Goal: Transaction & Acquisition: Purchase product/service

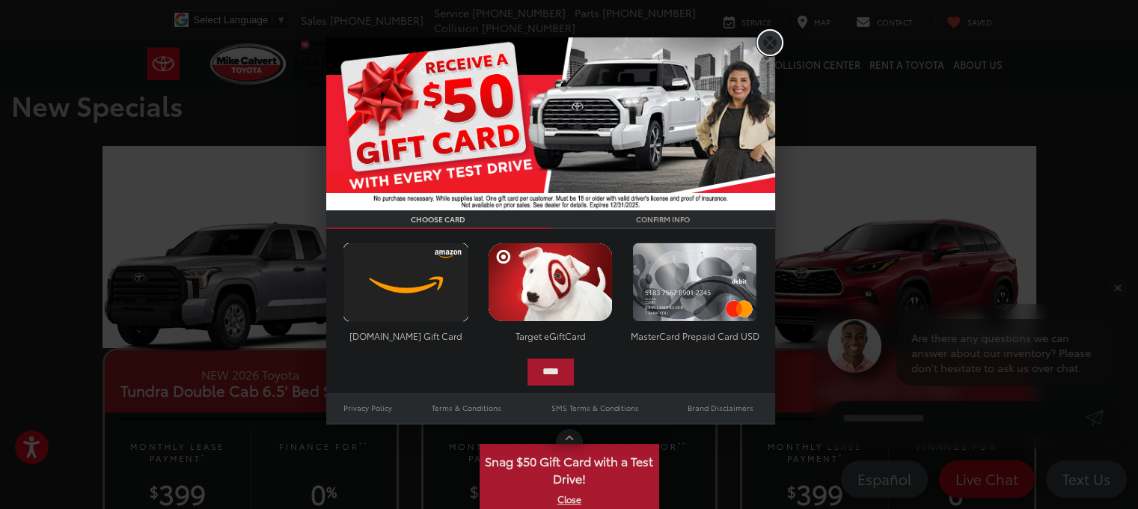
click at [772, 39] on link "X" at bounding box center [769, 42] width 25 height 25
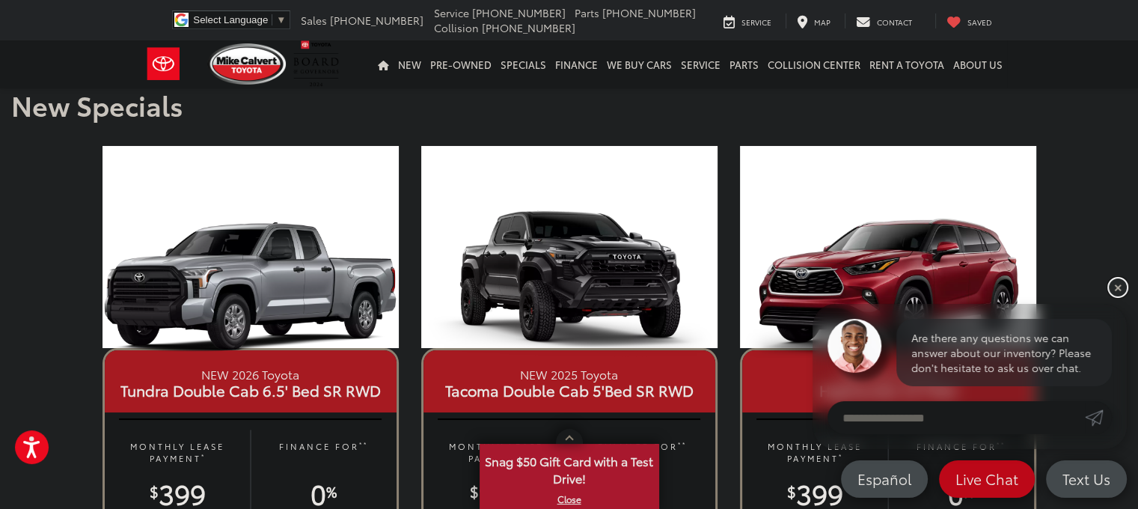
click at [1120, 284] on link "✕" at bounding box center [1118, 287] width 18 height 18
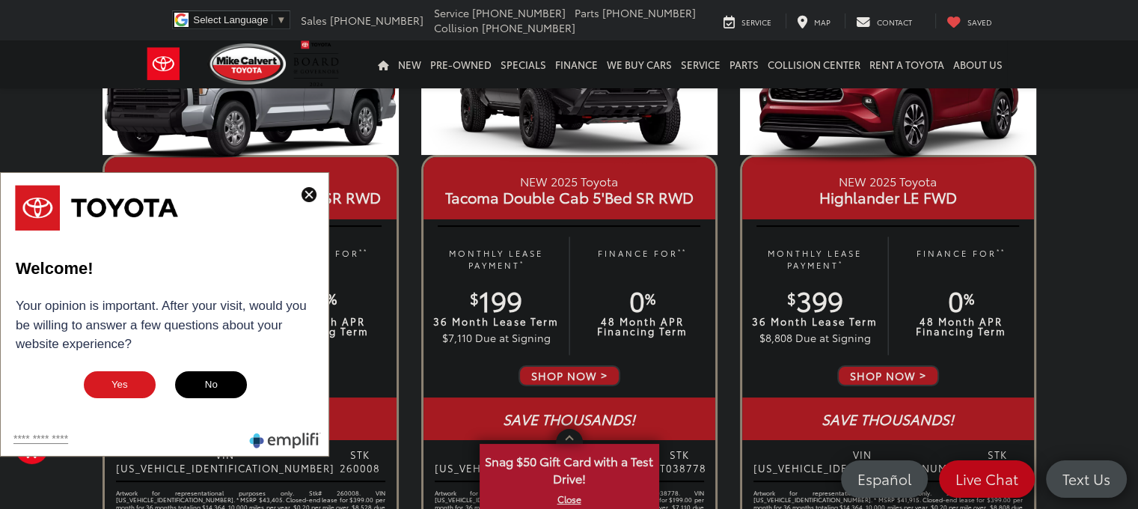
scroll to position [194, 0]
click at [307, 202] on img at bounding box center [309, 194] width 15 height 15
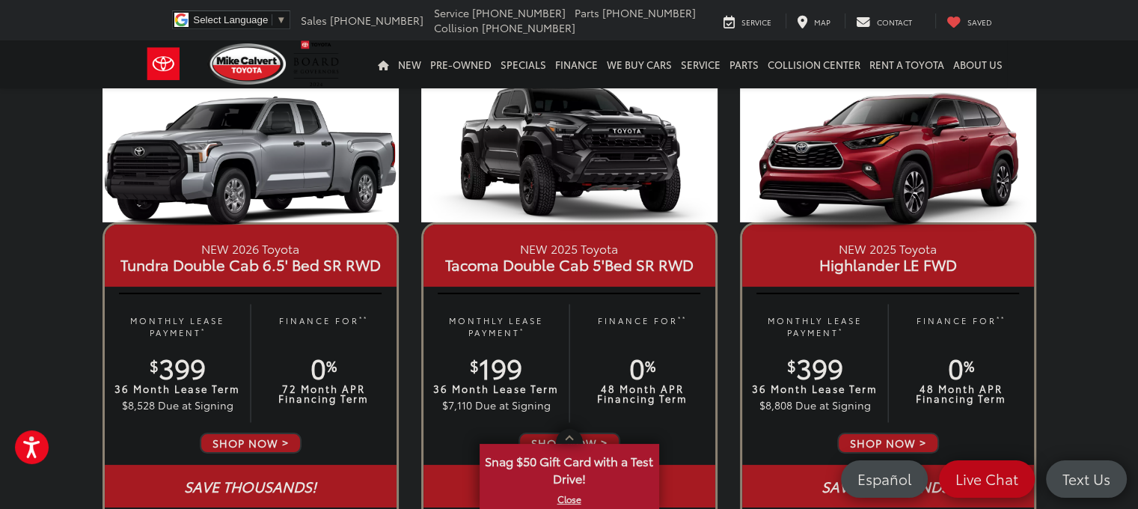
scroll to position [125, 0]
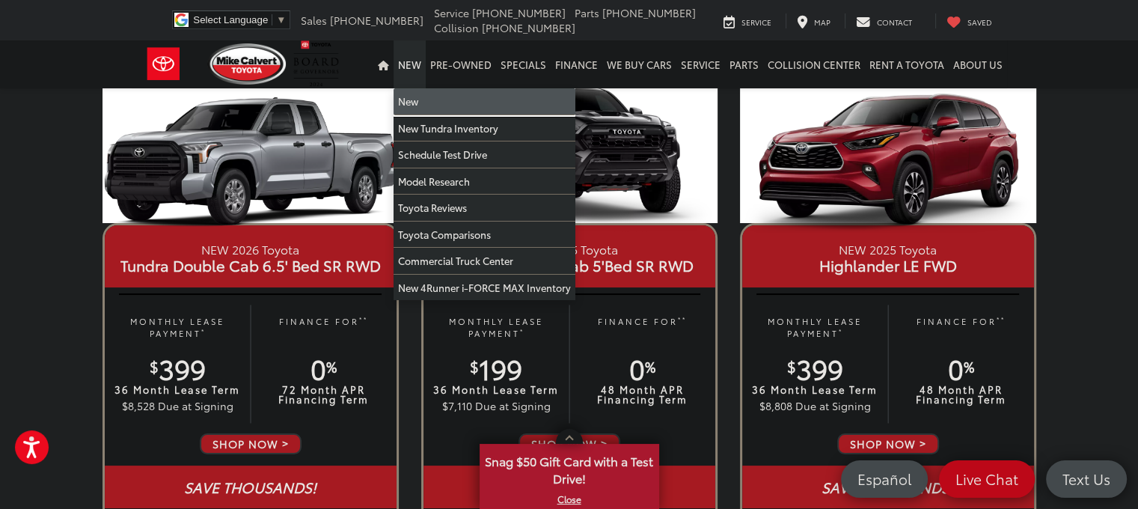
click at [428, 98] on link "New" at bounding box center [485, 101] width 182 height 27
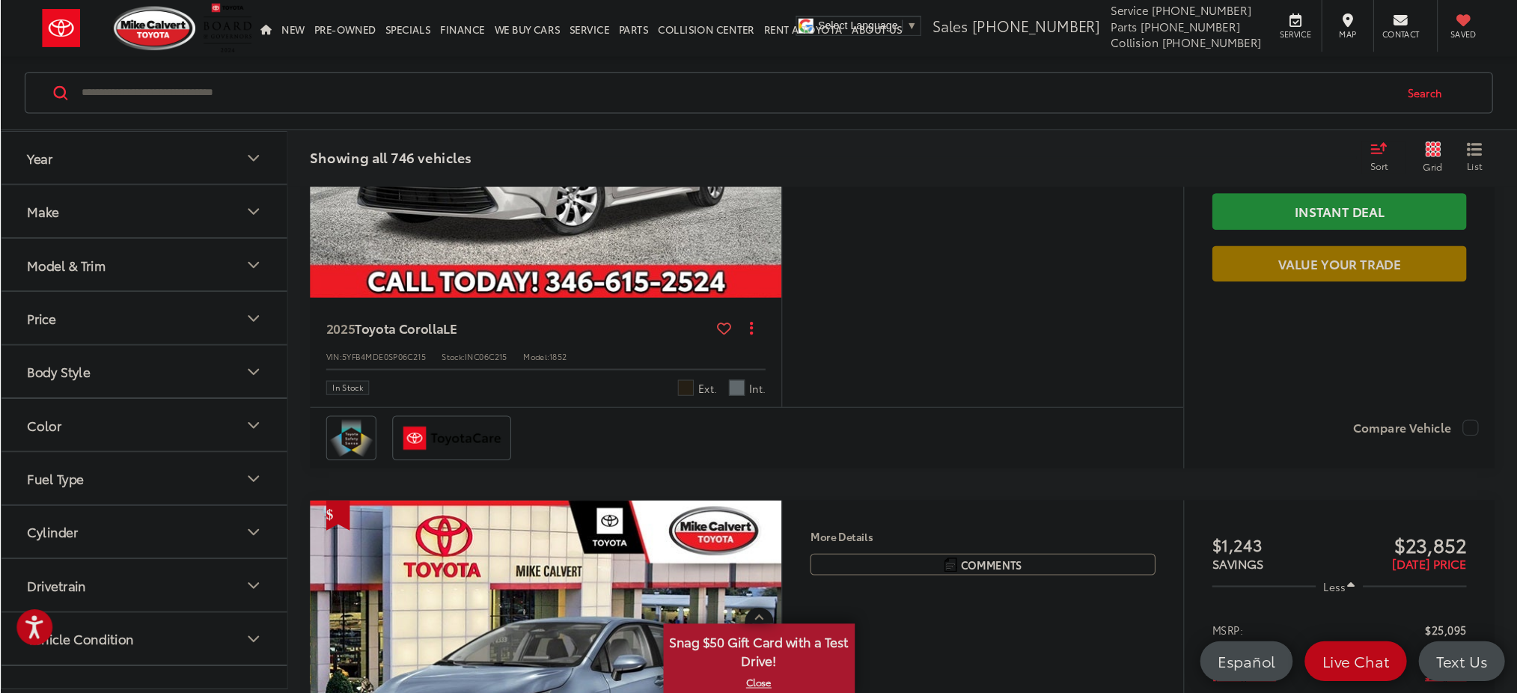
scroll to position [4647, 0]
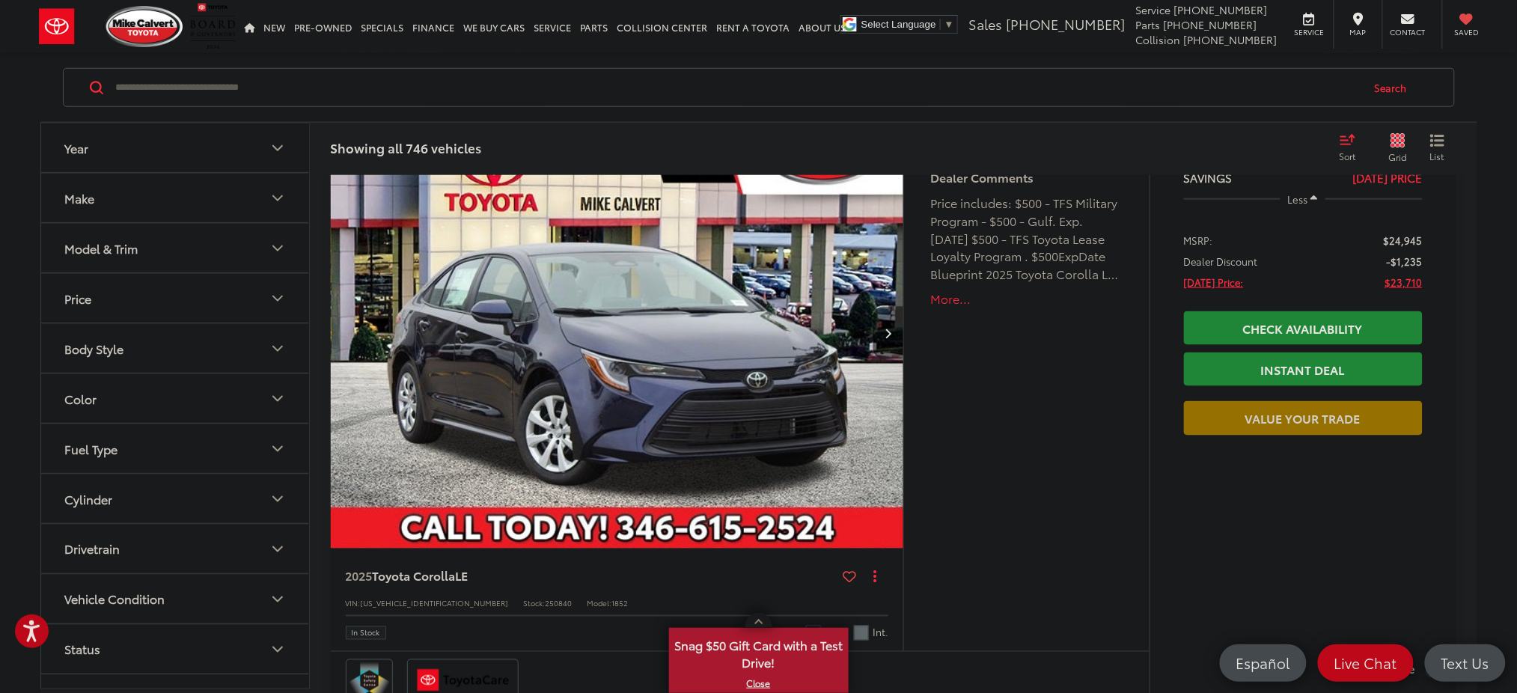
drag, startPoint x: 1017, startPoint y: 0, endPoint x: 1001, endPoint y: 88, distance: 89.8
click at [1001, 88] on input "Search by Make, Model, or Keyword" at bounding box center [738, 88] width 1246 height 36
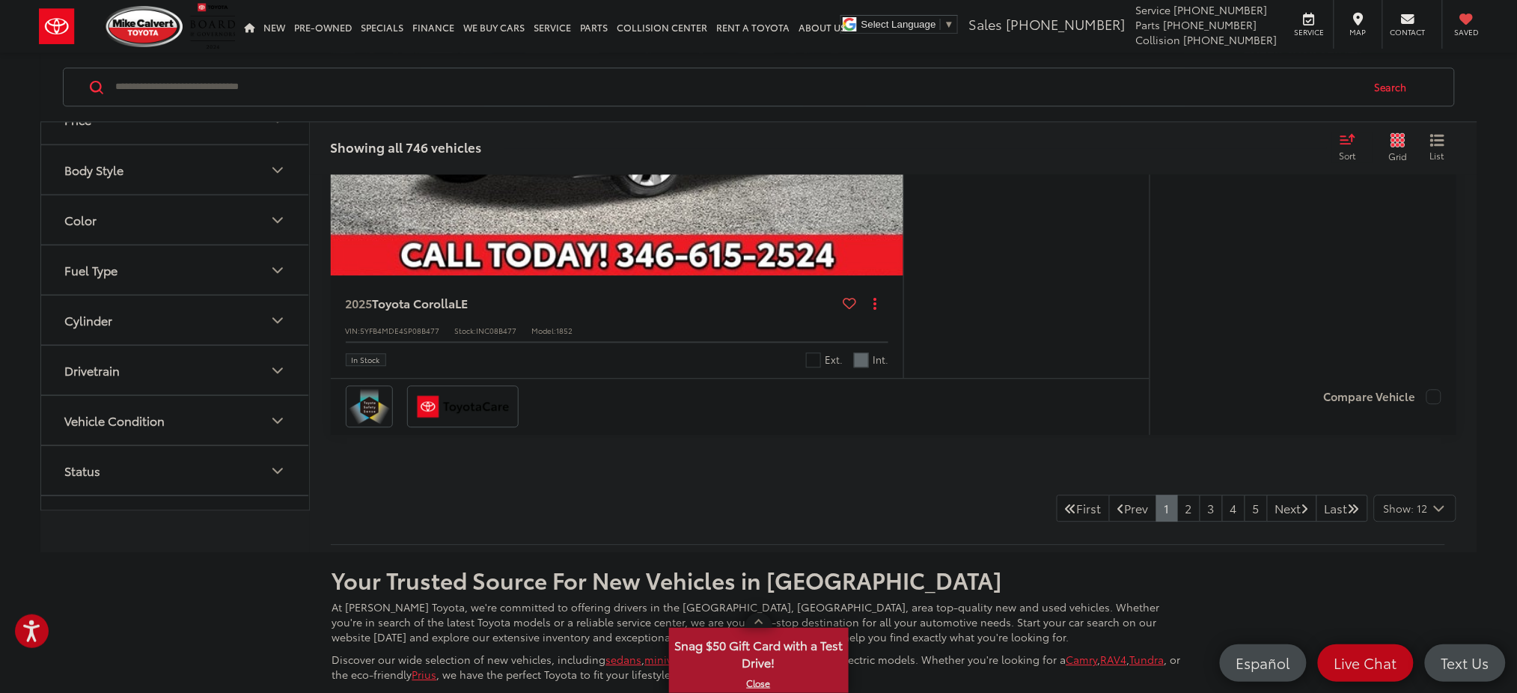
scroll to position [7428, 0]
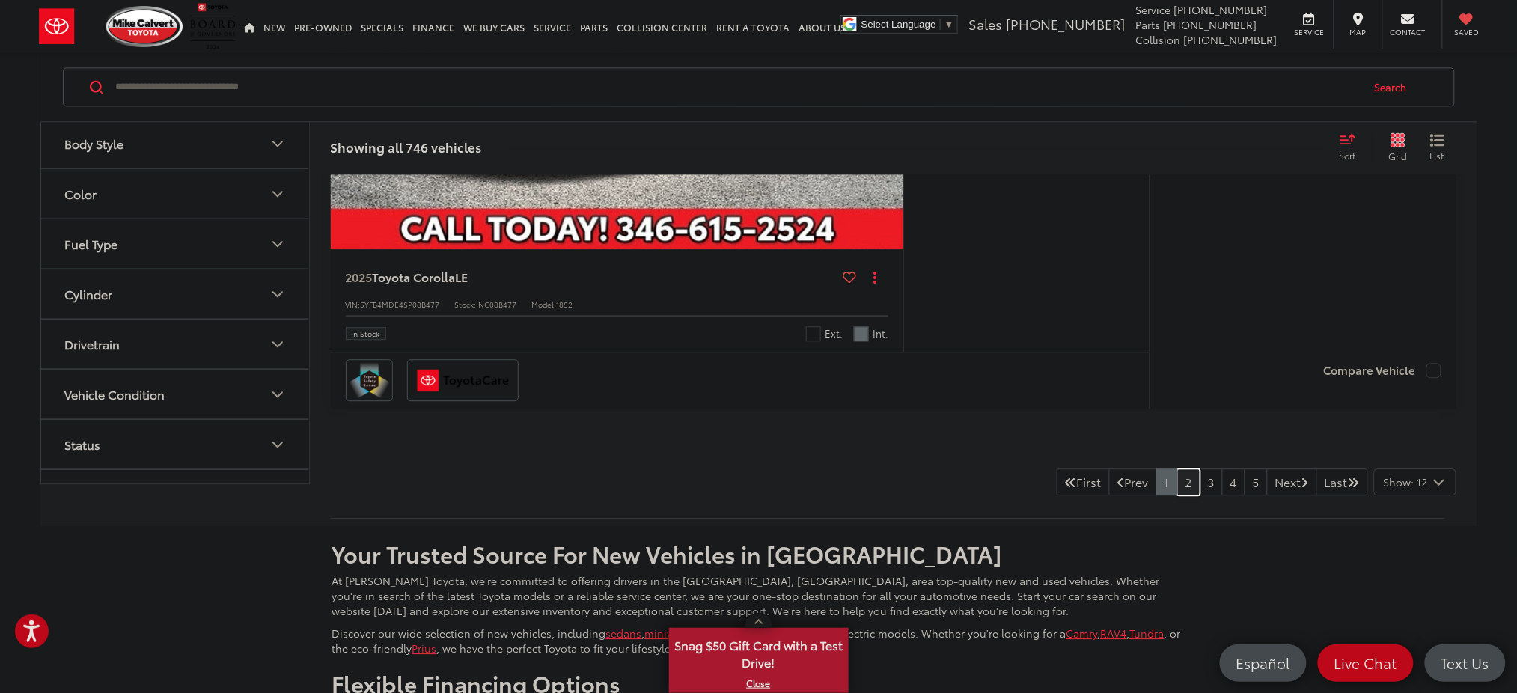
click at [1138, 478] on link "2" at bounding box center [1188, 482] width 23 height 27
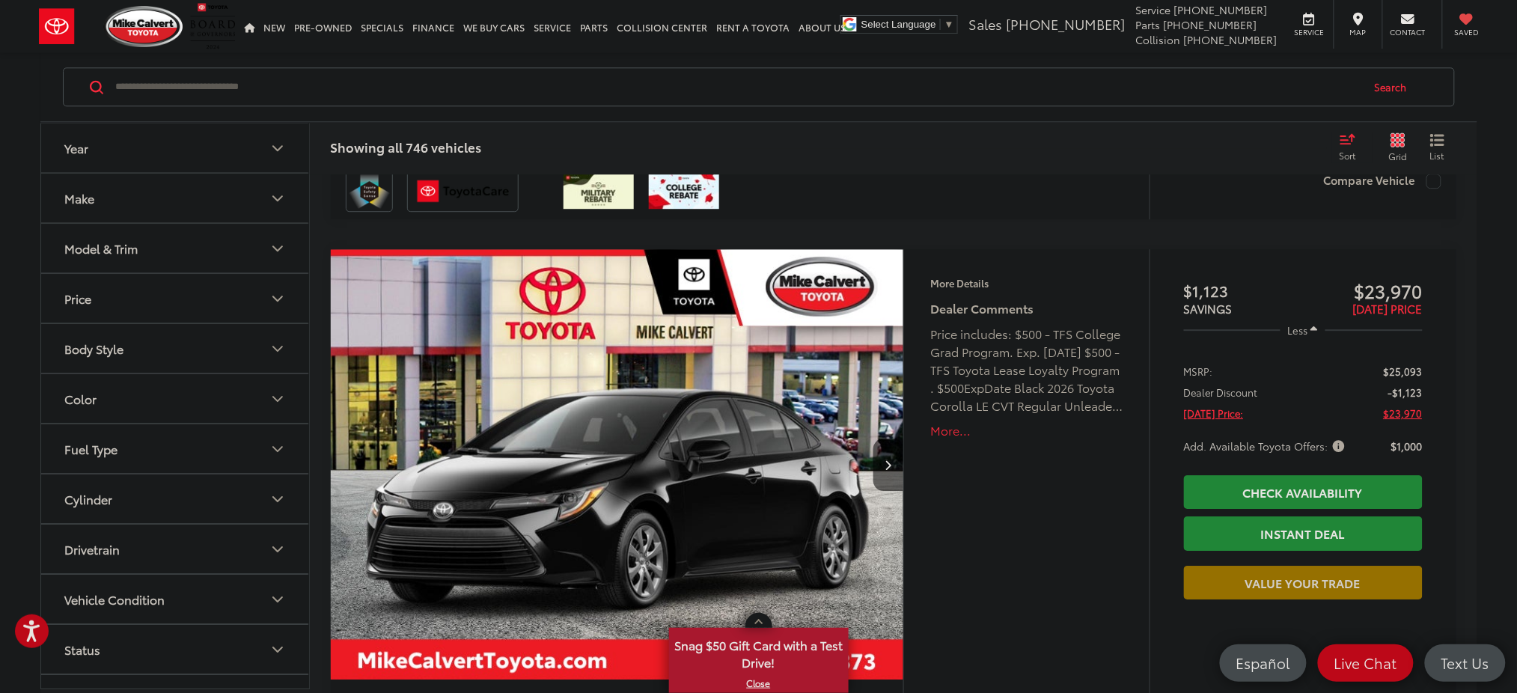
scroll to position [1447, 0]
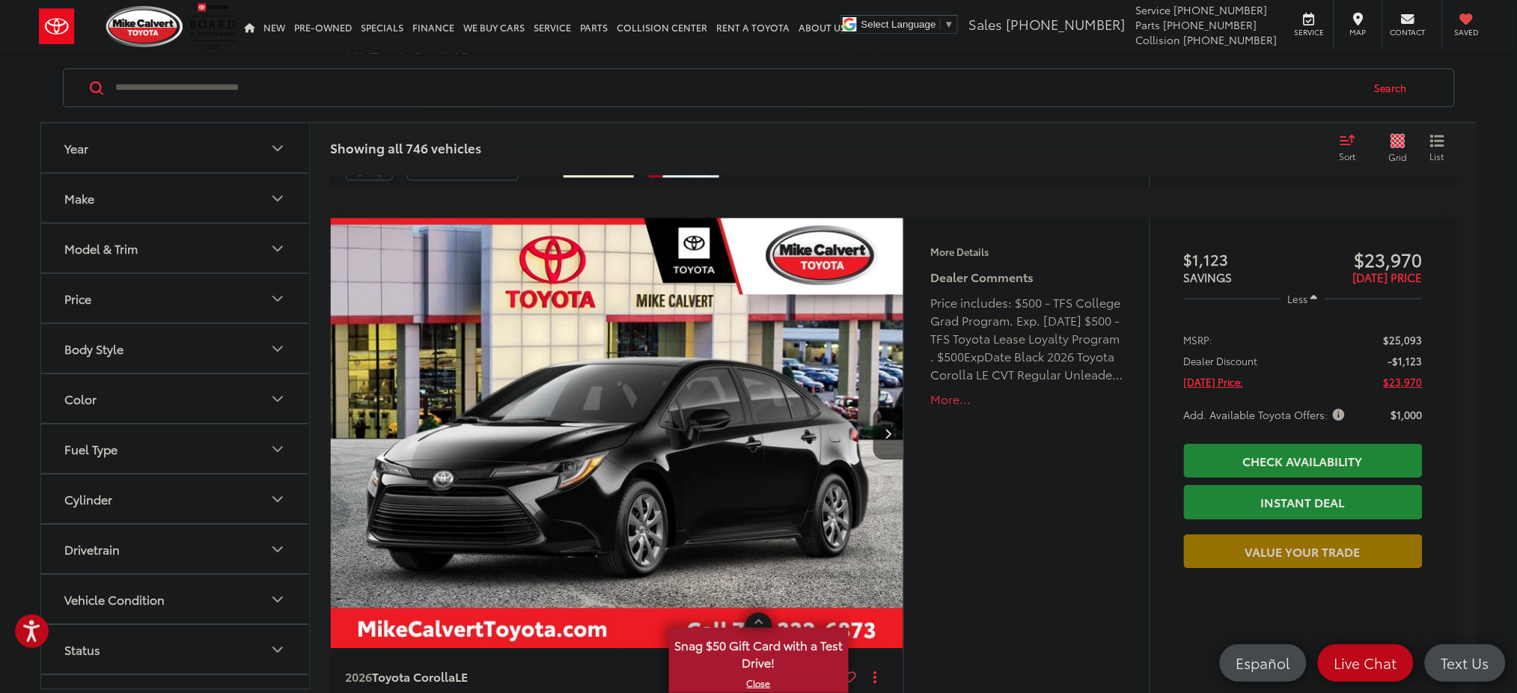
click at [961, 406] on div "Comments Dealer Comments Price includes: $500 - TFS College Grad Program. Exp. …" at bounding box center [1026, 347] width 192 height 158
click at [959, 400] on button "More..." at bounding box center [1026, 399] width 192 height 17
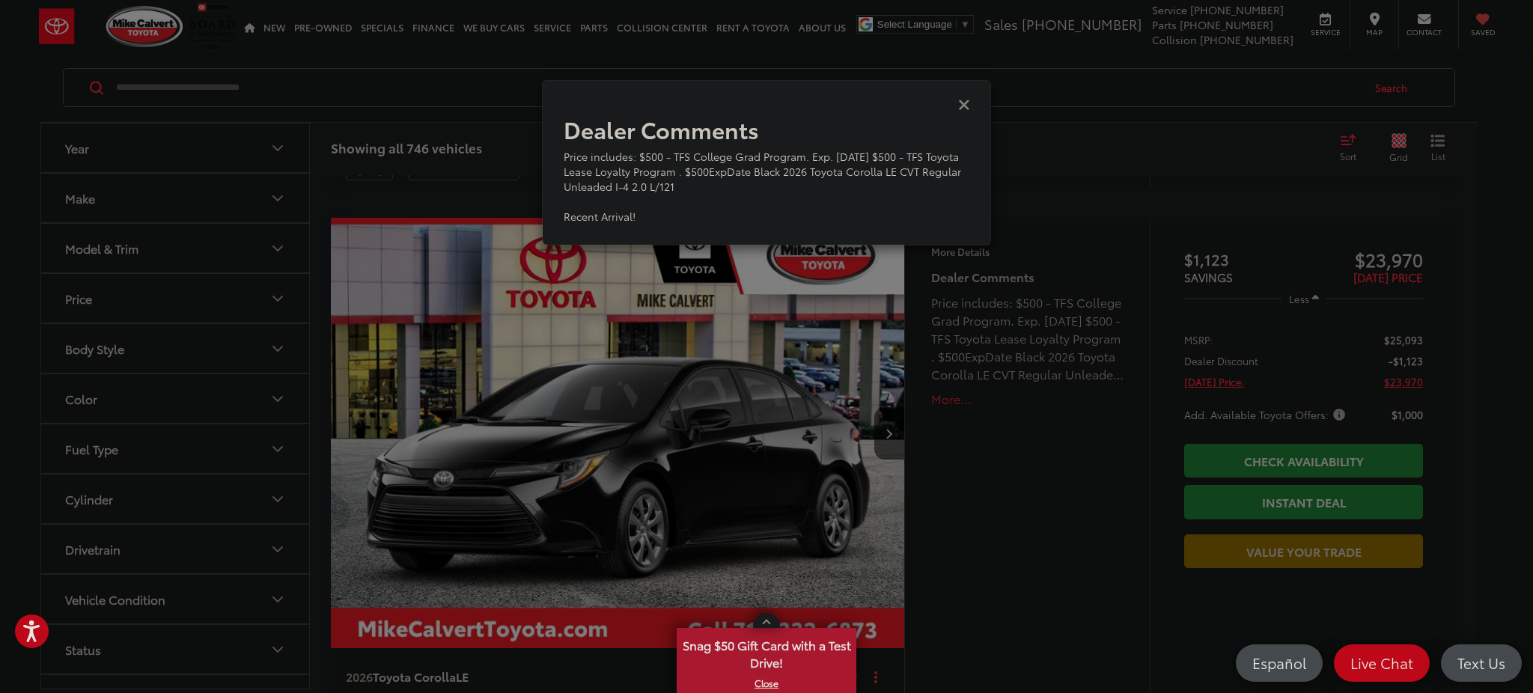
click at [964, 107] on icon "Close" at bounding box center [964, 104] width 12 height 16
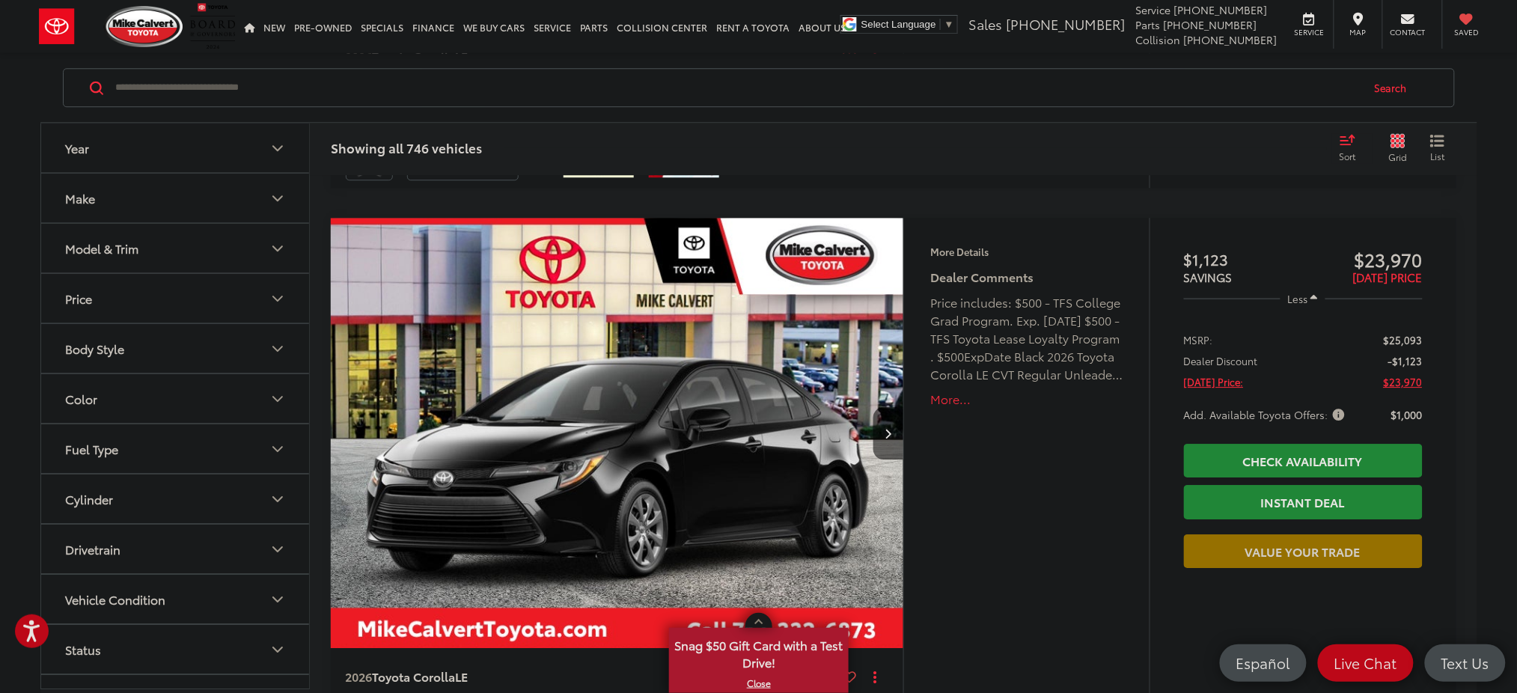
scroll to position [1733, 0]
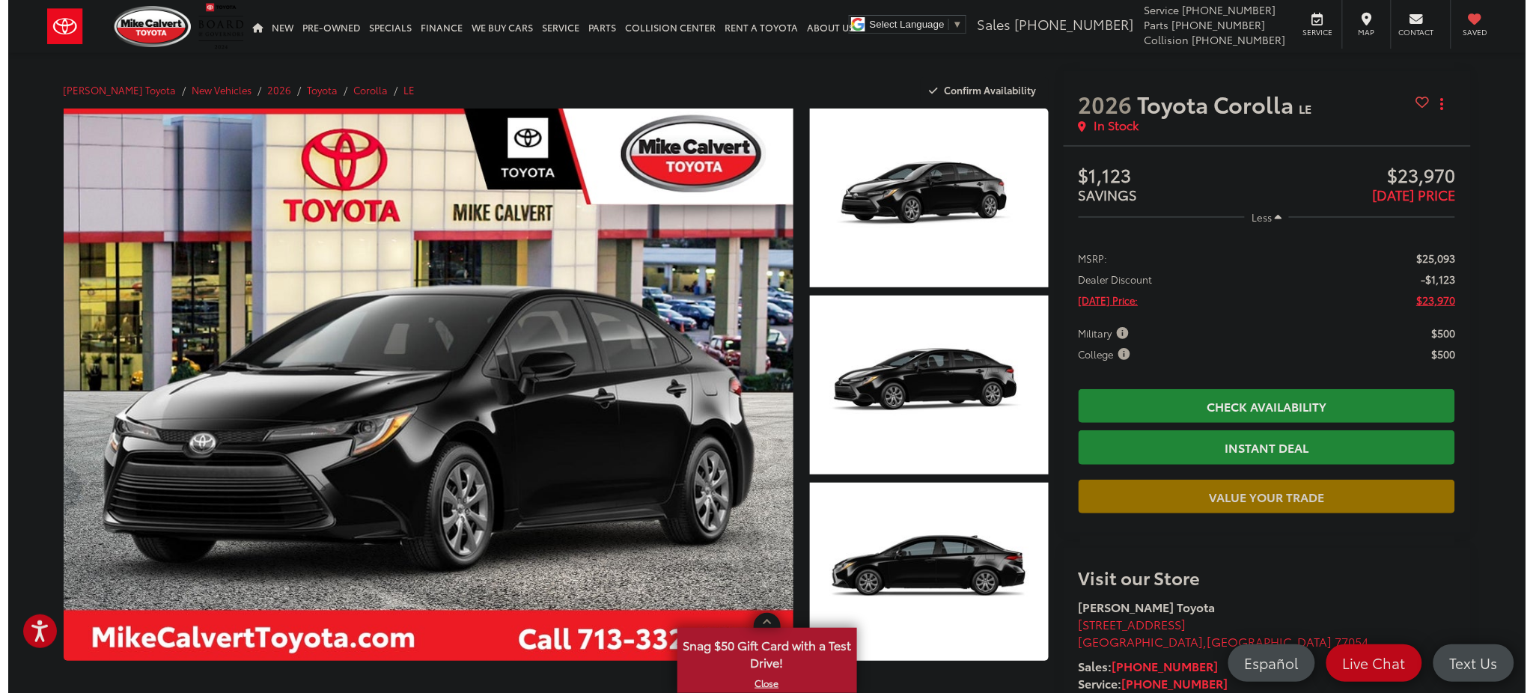
scroll to position [6, 0]
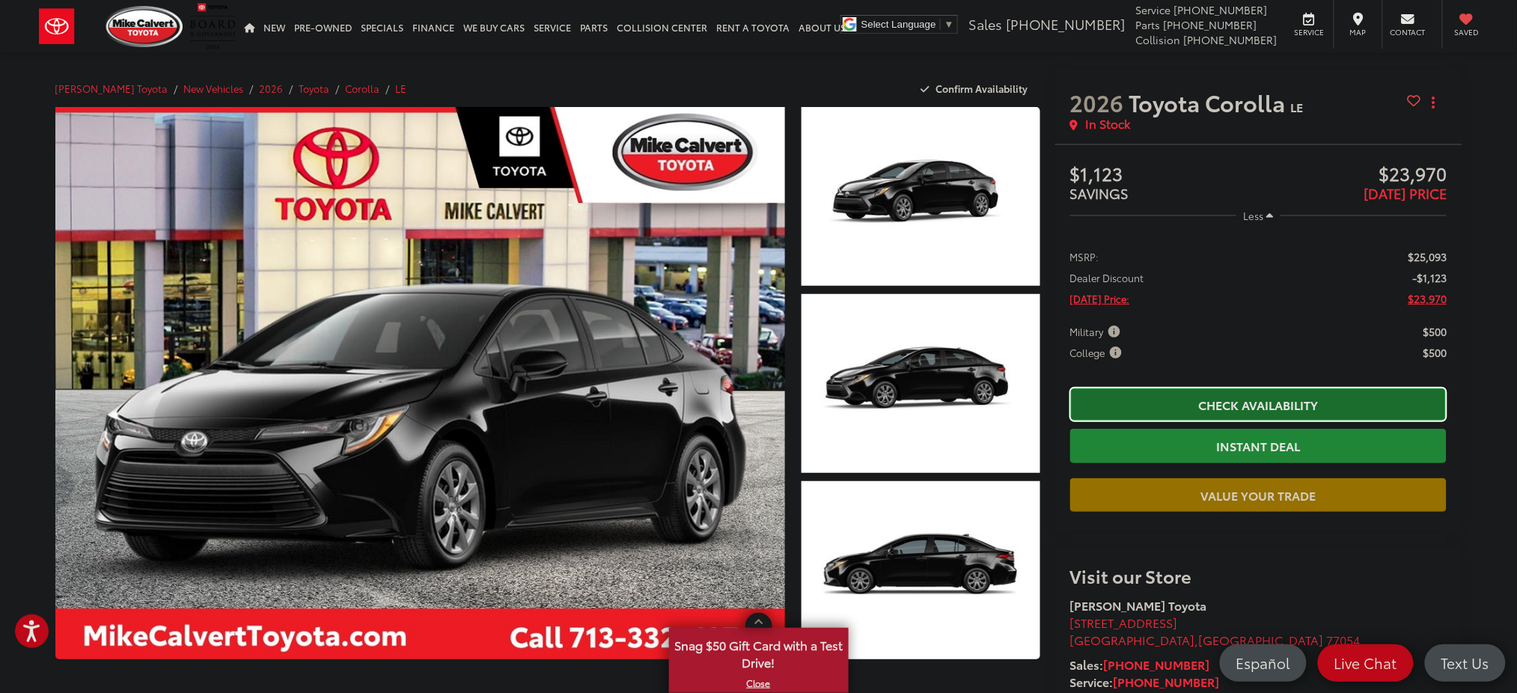
click at [1299, 409] on link "Check Availability" at bounding box center [1258, 405] width 377 height 34
